Goal: Ask a question

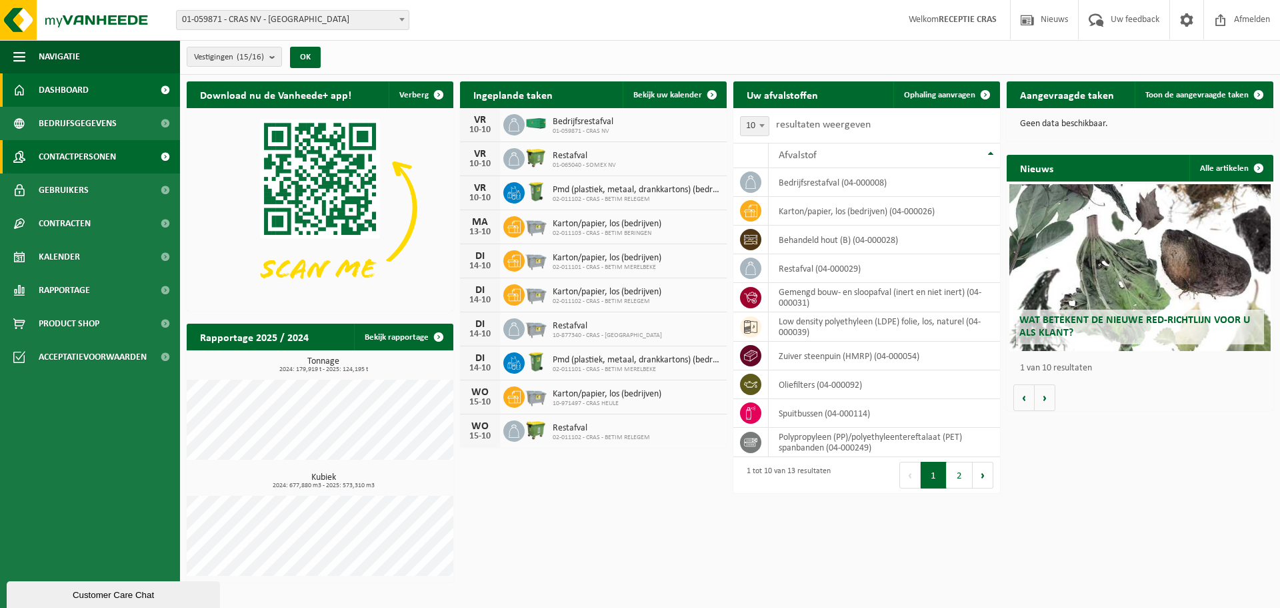
click at [86, 156] on span "Contactpersonen" at bounding box center [77, 156] width 77 height 33
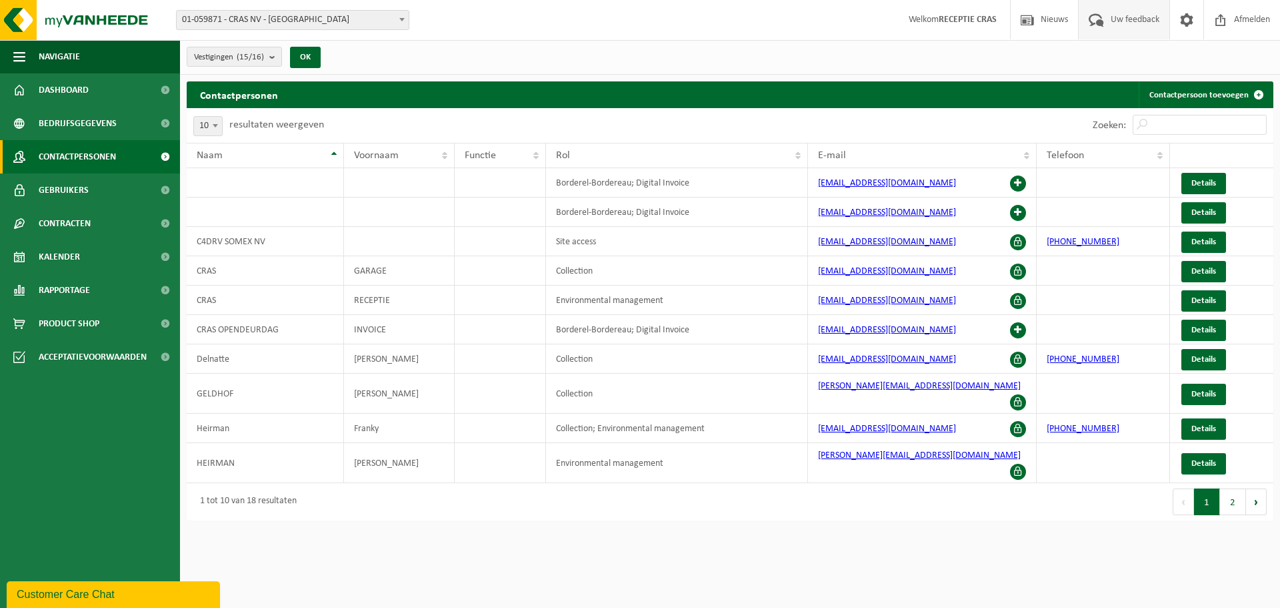
click at [1140, 19] on span "Uw feedback" at bounding box center [1135, 19] width 55 height 39
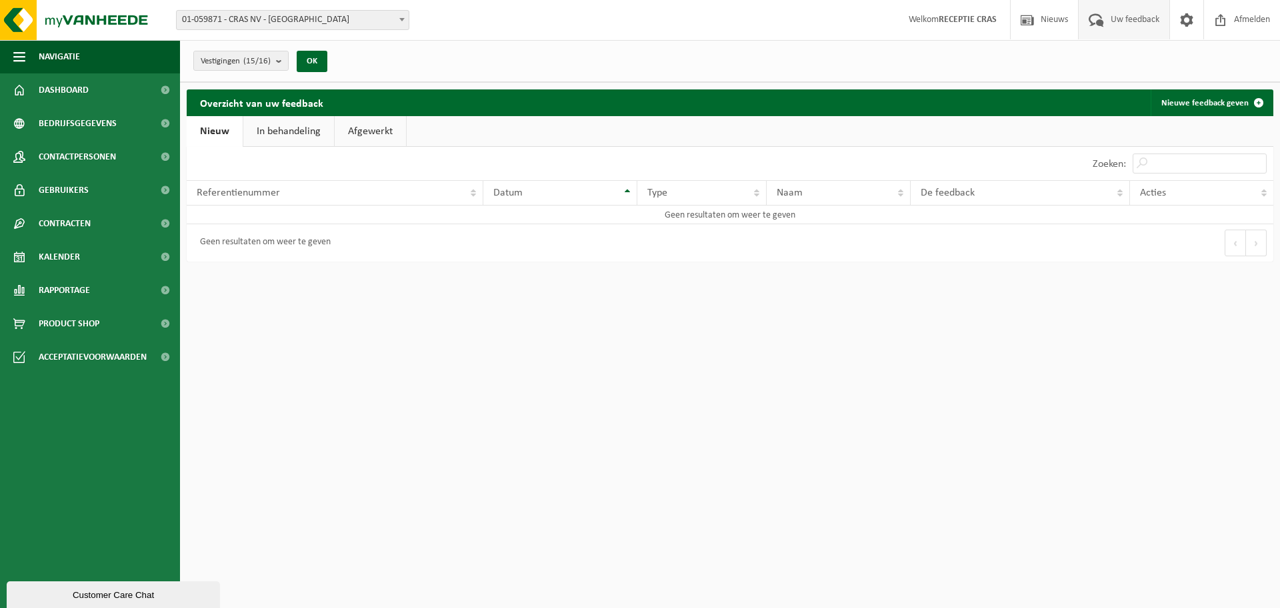
click at [67, 590] on div "Customer Care Chat" at bounding box center [113, 595] width 193 height 10
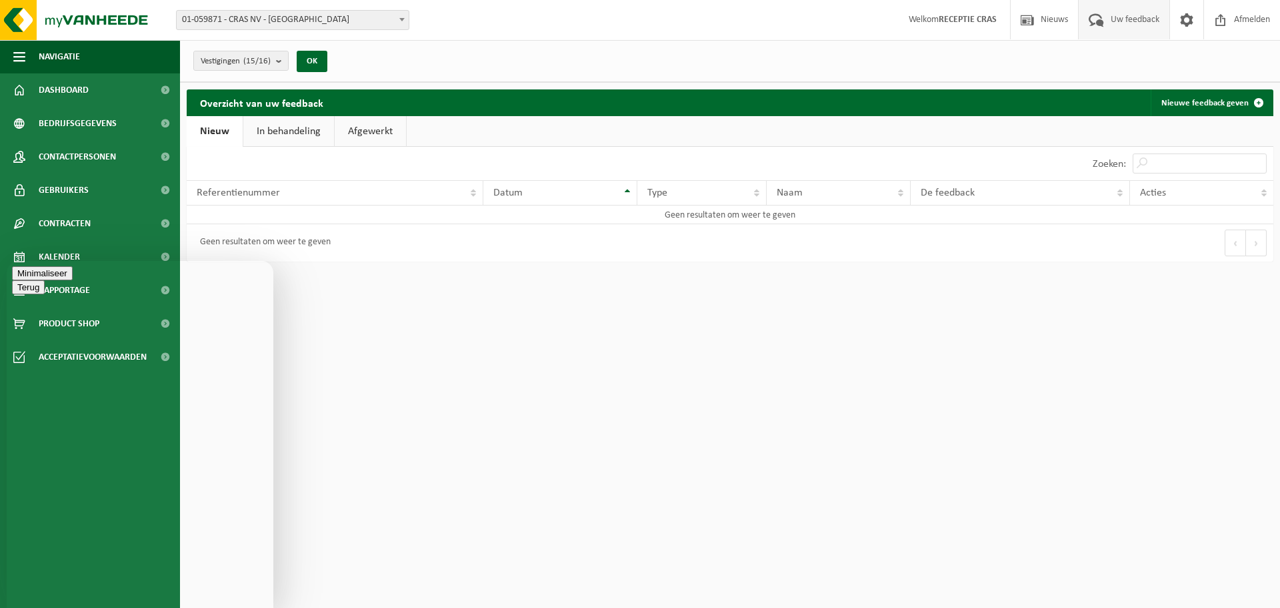
type textarea "hallo"
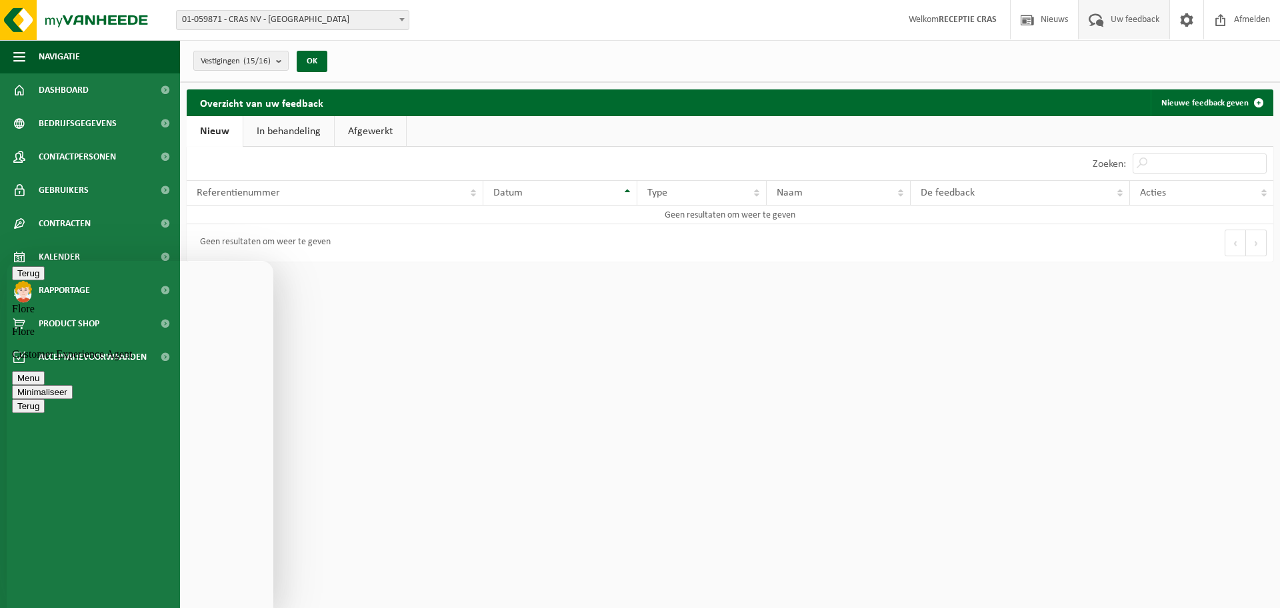
type textarea "ik had een afvalcontainer besteld maar er is nog niemand geweest"
type textarea "ben je er nog?"
click at [45, 371] on button "Menu" at bounding box center [28, 378] width 33 height 14
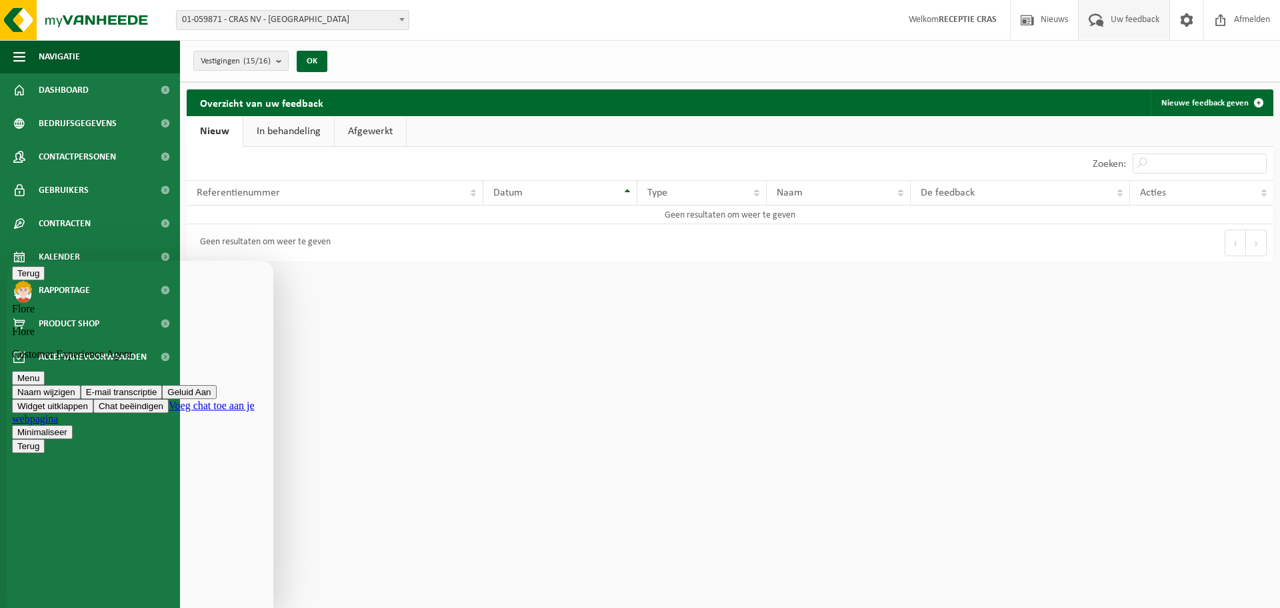
click at [453, 456] on html "Vestiging: 01-059871 - CRAS NV - WAREGEM 10-966069 - CRAS - DOTTENIJS 10-979054…" at bounding box center [640, 304] width 1280 height 608
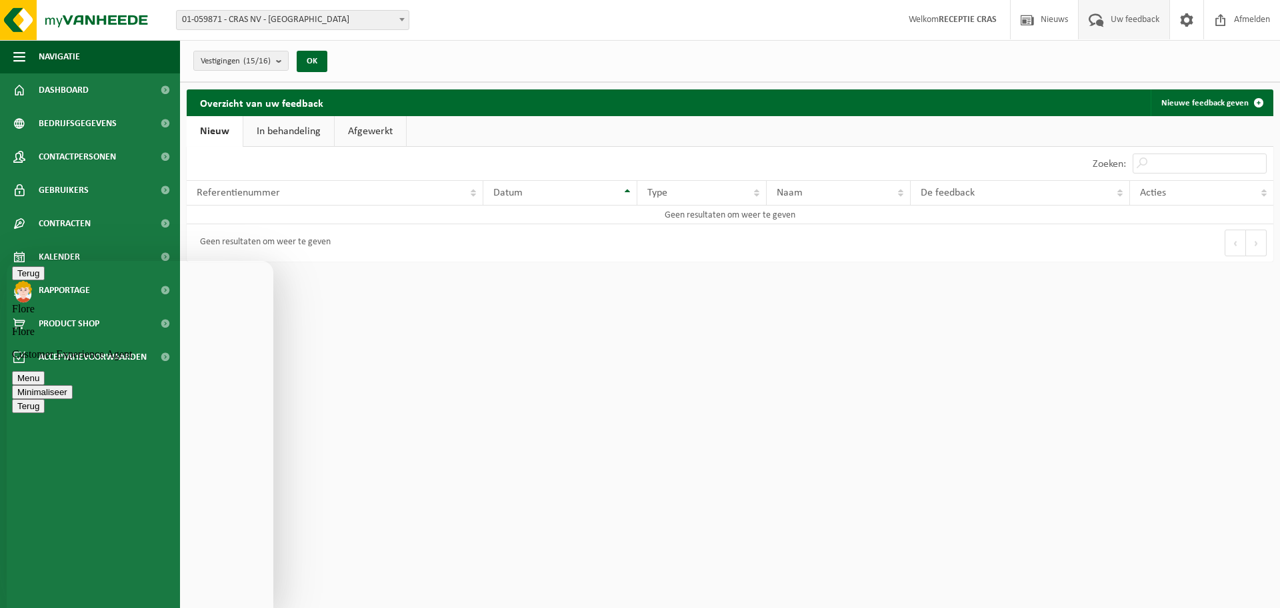
type textarea "ok dankuwel"
click at [490, 453] on html "Vestiging: 01-059871 - CRAS NV - WAREGEM 10-966069 - CRAS - DOTTENIJS 10-979054…" at bounding box center [640, 304] width 1280 height 608
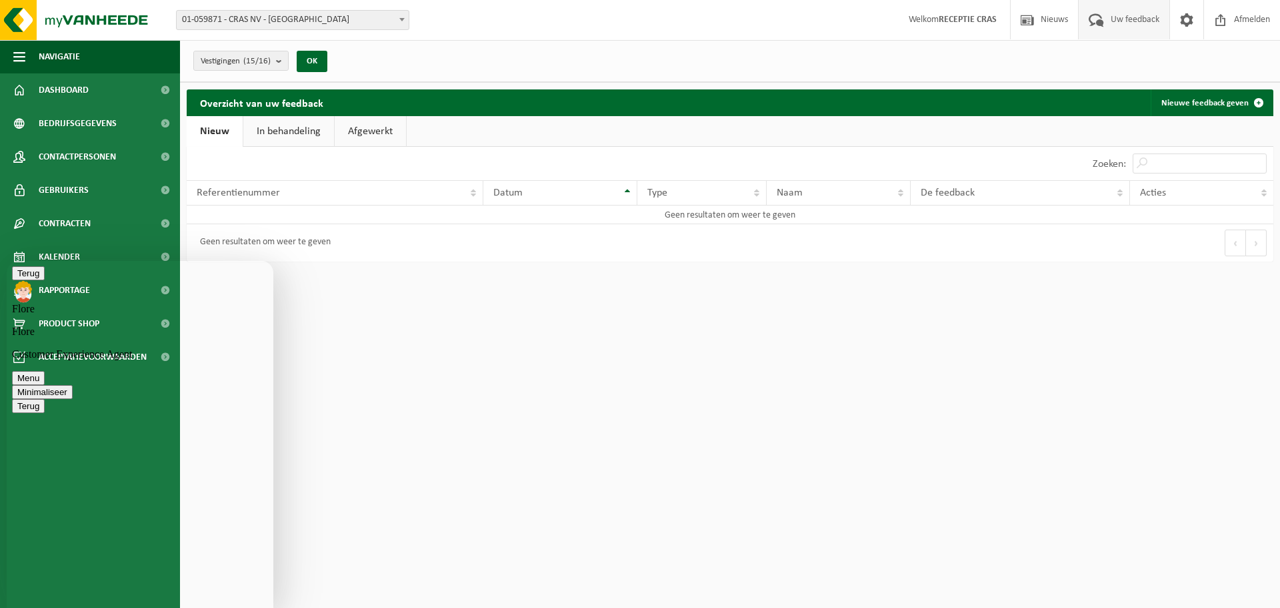
scroll to position [167, 0]
type textarea "het is onze afvalcontainer"
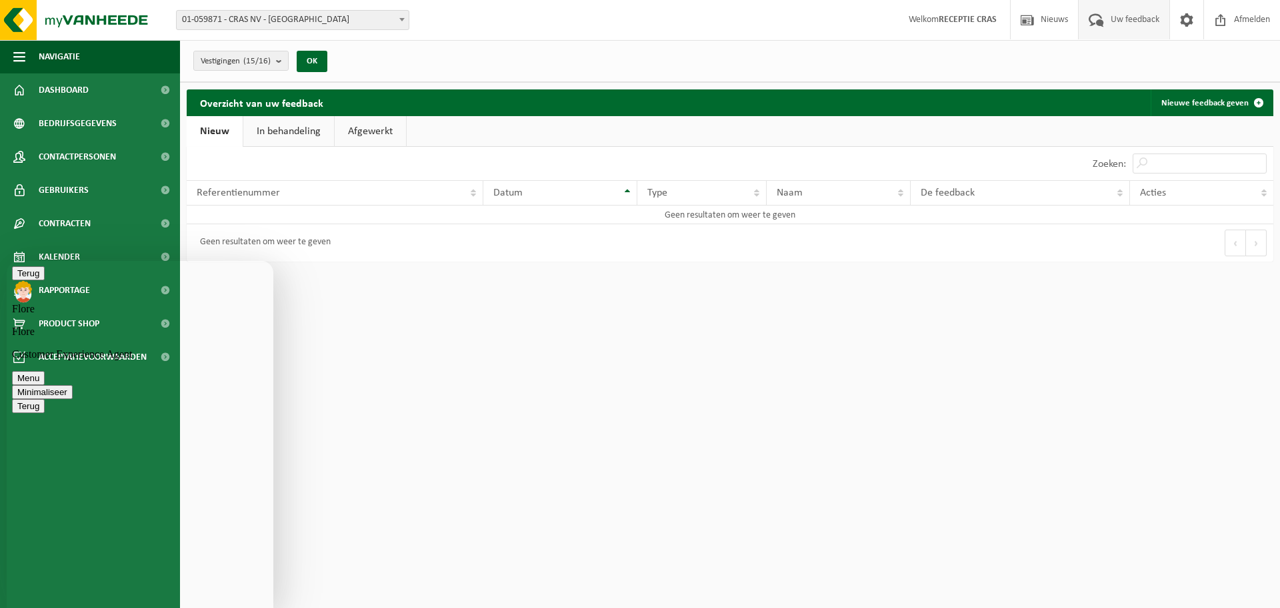
type textarea "ja restafval"
type textarea "ik zal even bellen naar ons atellier :)"
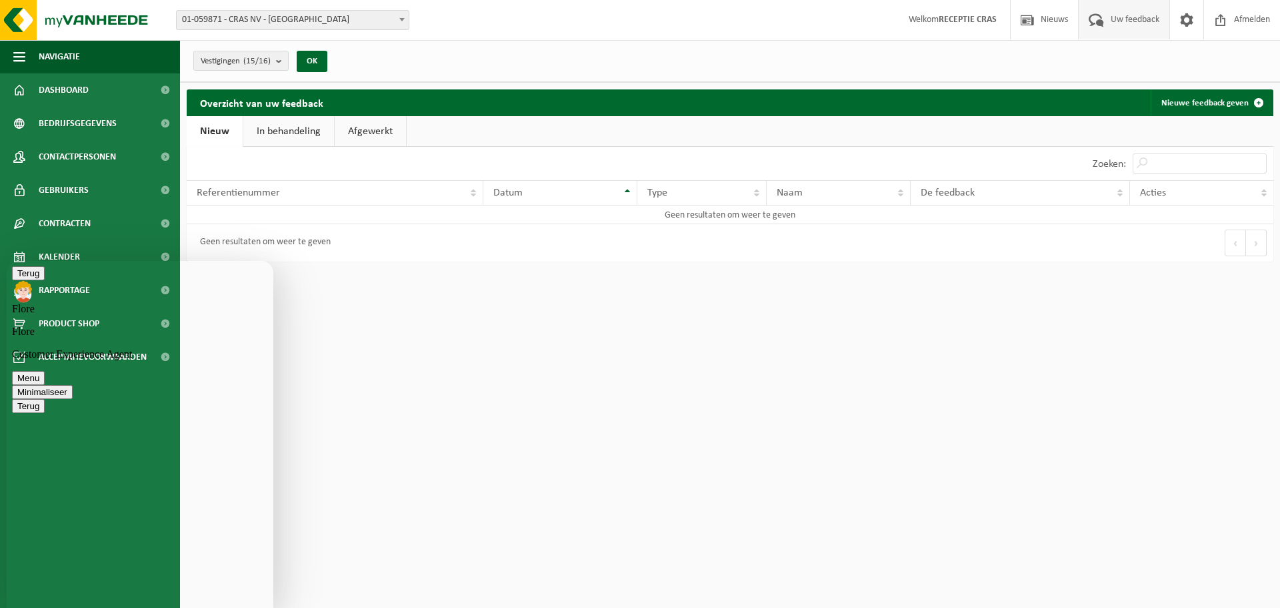
type textarea "zal het hen vragen"
type textarea "aah super"
type textarea "zal het zo aan hen doorgeven"
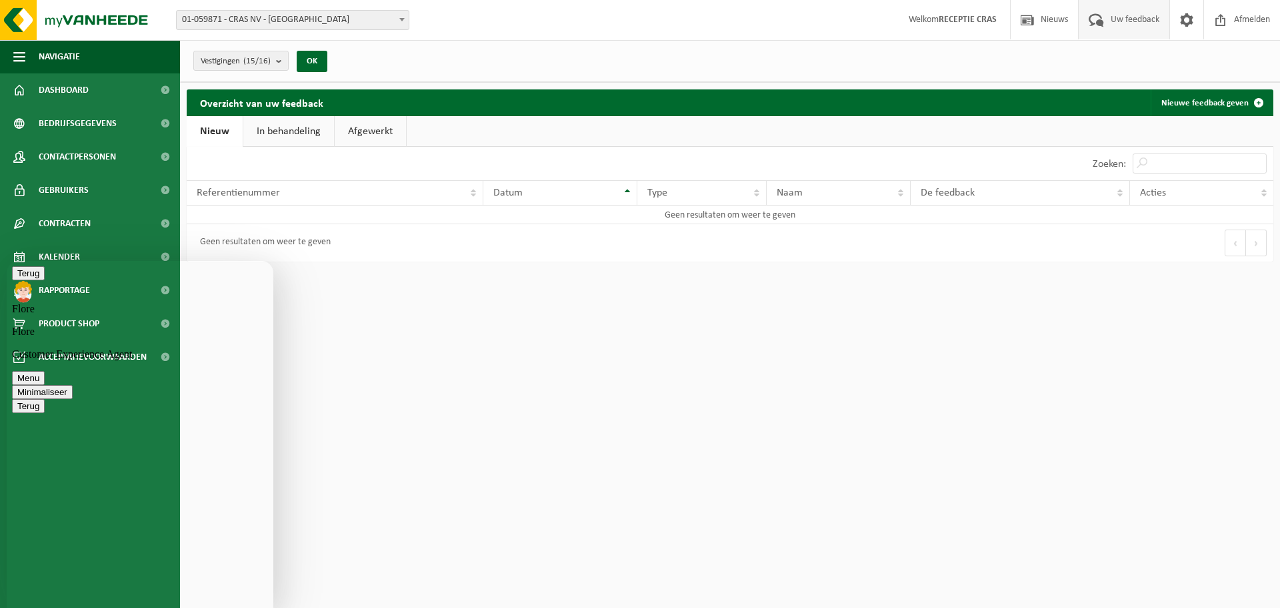
scroll to position [813, 0]
type textarea "als er toch iets is, dan contacteer ik jou terug via deze chat"
click at [505, 355] on html "Vestiging: 01-059871 - CRAS NV - WAREGEM 10-966069 - CRAS - DOTTENIJS 10-979054…" at bounding box center [640, 304] width 1280 height 608
